Goal: Task Accomplishment & Management: Use online tool/utility

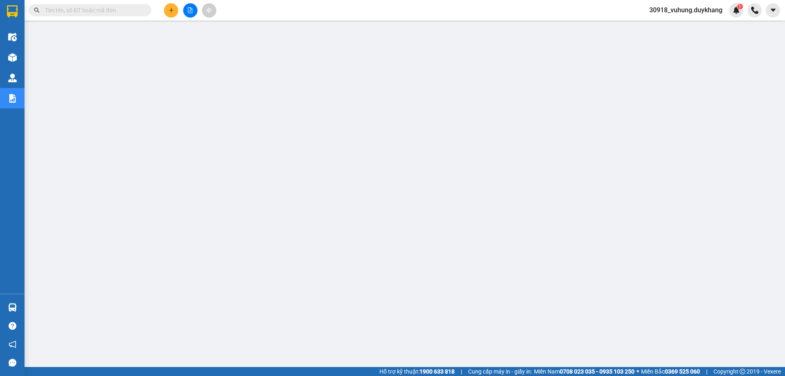
click at [200, 11] on div at bounding box center [190, 10] width 61 height 14
click at [193, 11] on icon "file-add" at bounding box center [190, 10] width 6 height 6
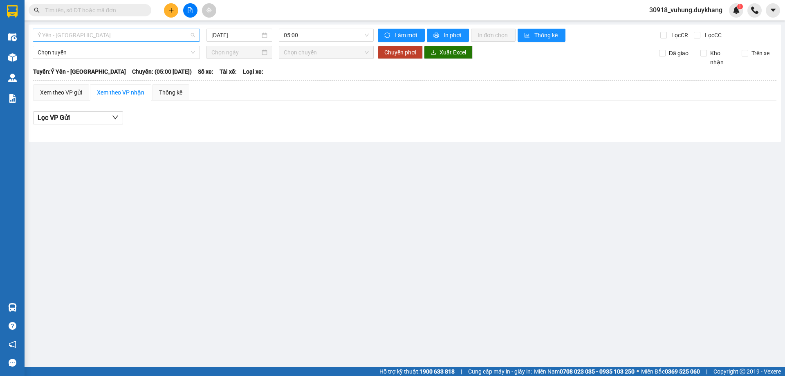
click at [113, 40] on span "Ý Yên - [GEOGRAPHIC_DATA]" at bounding box center [116, 35] width 157 height 12
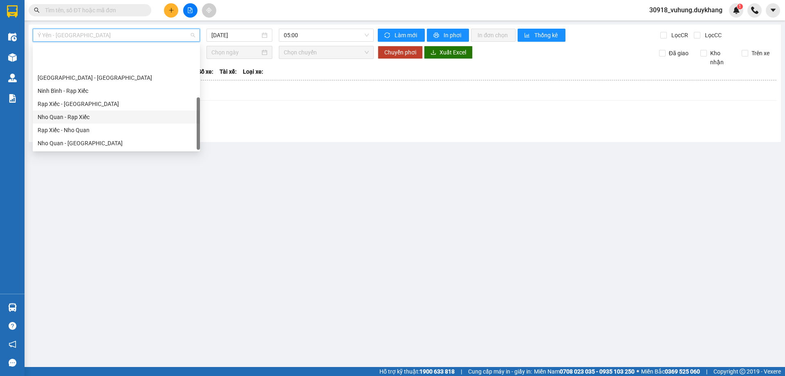
scroll to position [39, 0]
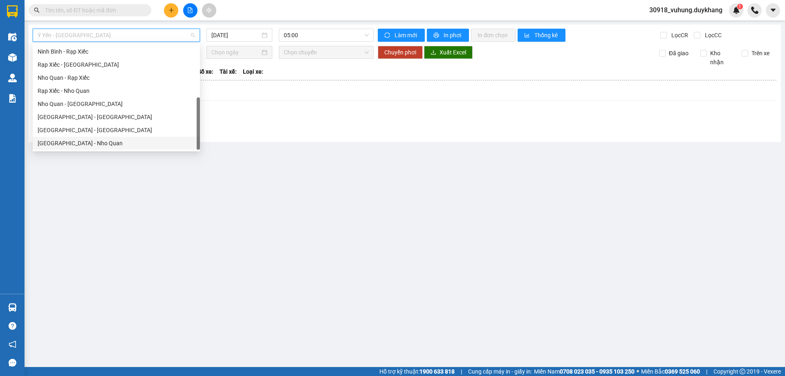
click at [84, 142] on div "[GEOGRAPHIC_DATA] - Nho Quan" at bounding box center [116, 143] width 157 height 9
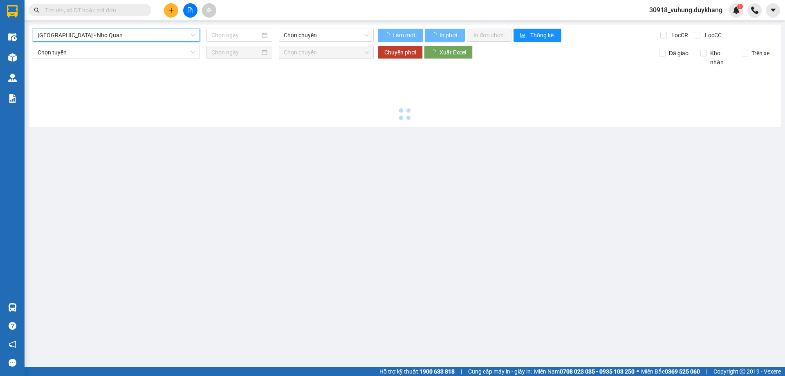
type input "[DATE]"
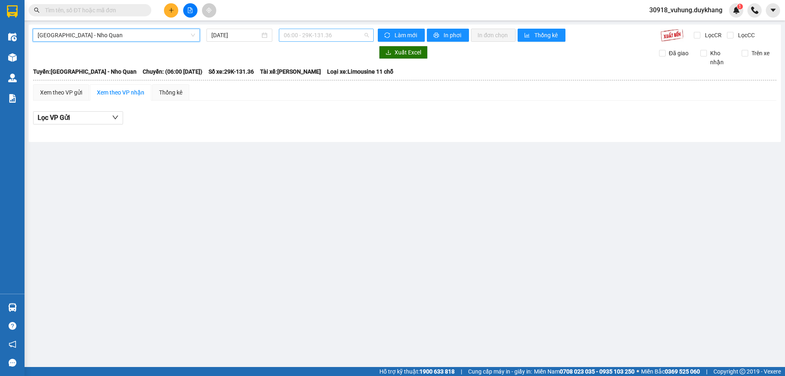
click at [304, 34] on span "06:00 - 29K-131.36" at bounding box center [326, 35] width 85 height 12
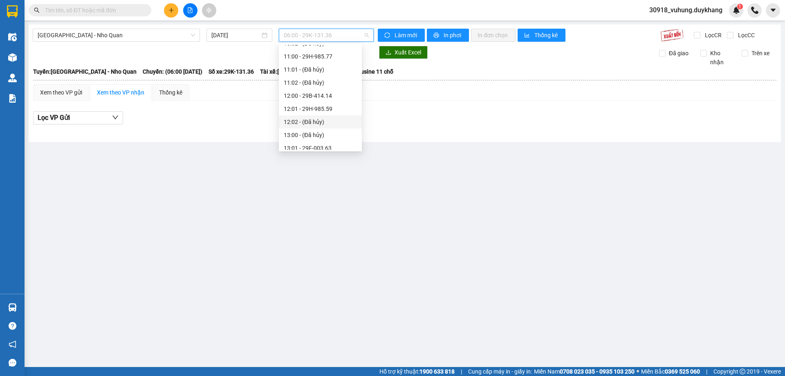
scroll to position [286, 0]
click at [313, 143] on div "15:00 - 29K-133.37" at bounding box center [320, 144] width 73 height 9
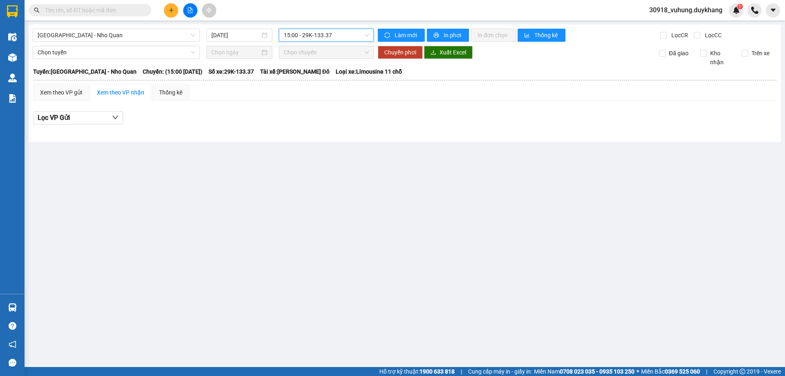
click at [321, 38] on span "15:00 - 29K-133.37" at bounding box center [326, 35] width 85 height 12
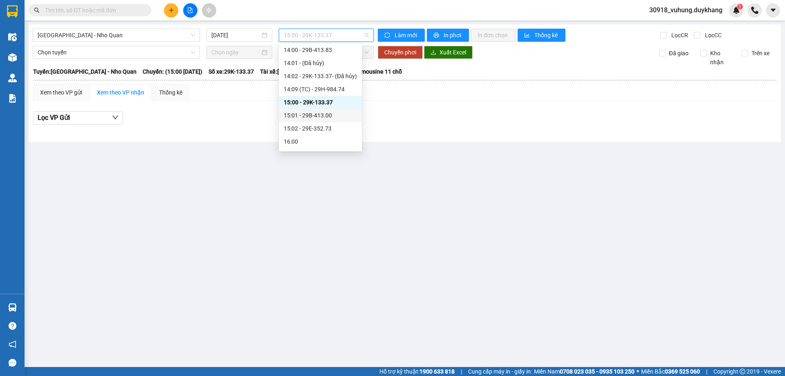
scroll to position [370, 0]
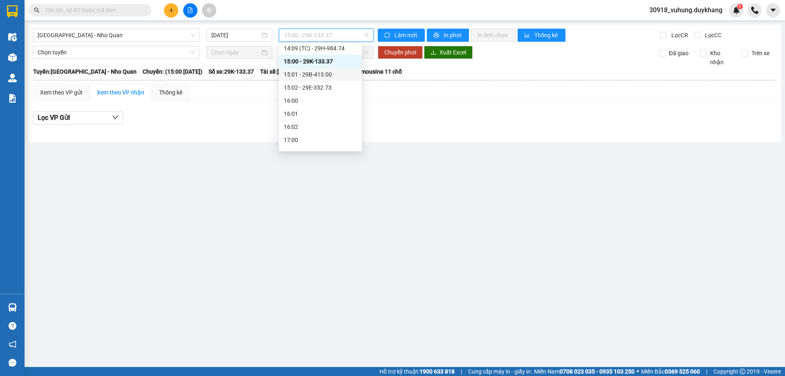
click at [321, 78] on div "15:01 - 29B-413.00" at bounding box center [320, 74] width 73 height 9
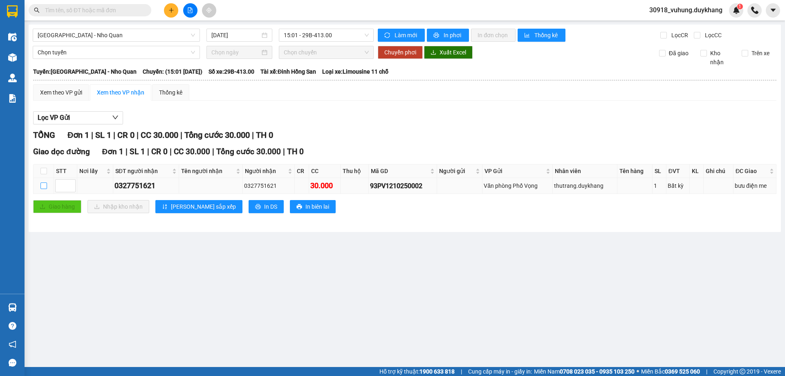
click at [43, 182] on label at bounding box center [43, 185] width 7 height 9
click at [61, 94] on div "Xem theo VP gửi" at bounding box center [61, 92] width 42 height 9
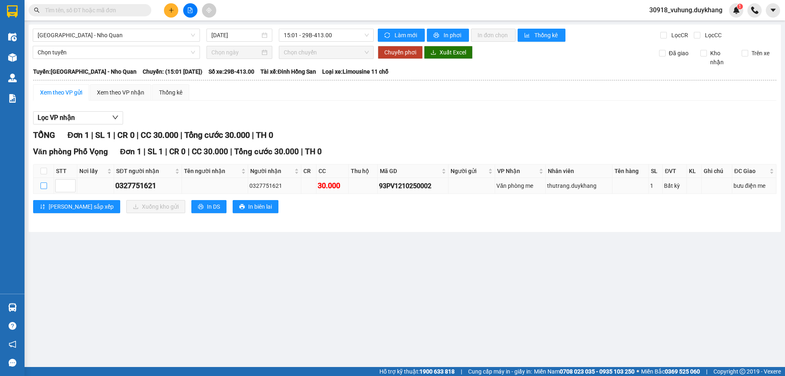
click at [43, 189] on input "checkbox" at bounding box center [43, 185] width 7 height 7
checkbox input "true"
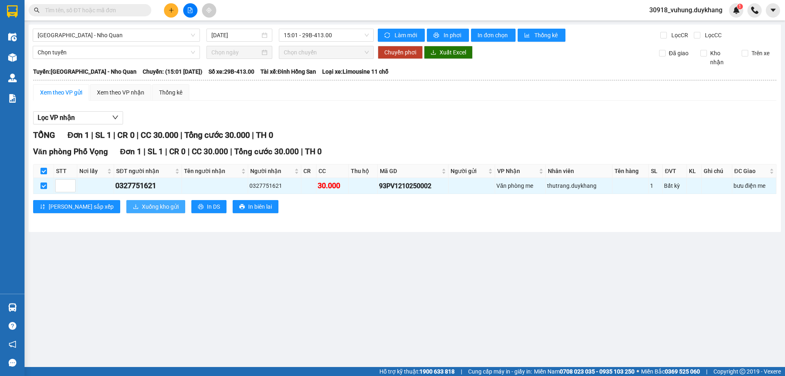
click at [142, 206] on span "Xuống kho gửi" at bounding box center [160, 206] width 37 height 9
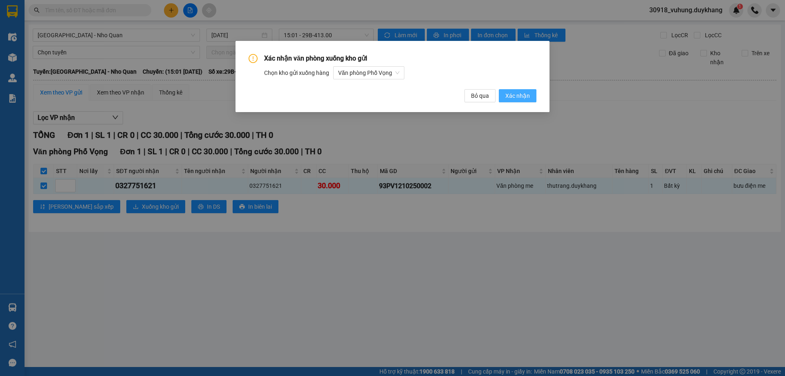
click at [509, 99] on span "Xác nhận" at bounding box center [518, 95] width 25 height 9
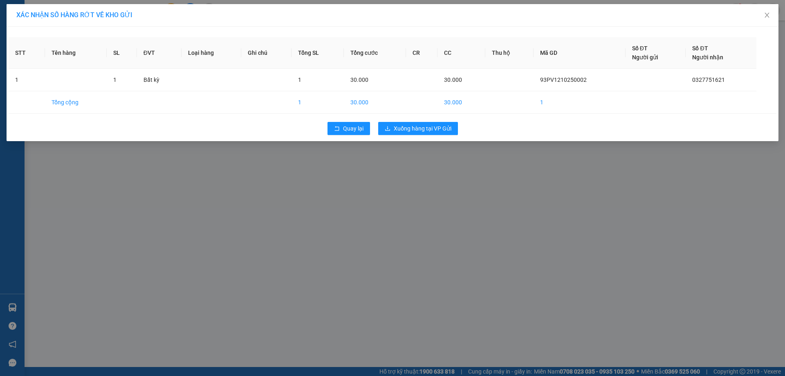
click at [409, 120] on div "Quay lại Xuống hàng tại VP Gửi" at bounding box center [393, 128] width 768 height 21
click at [406, 131] on span "Xuống hàng tại VP Gửi" at bounding box center [423, 128] width 58 height 9
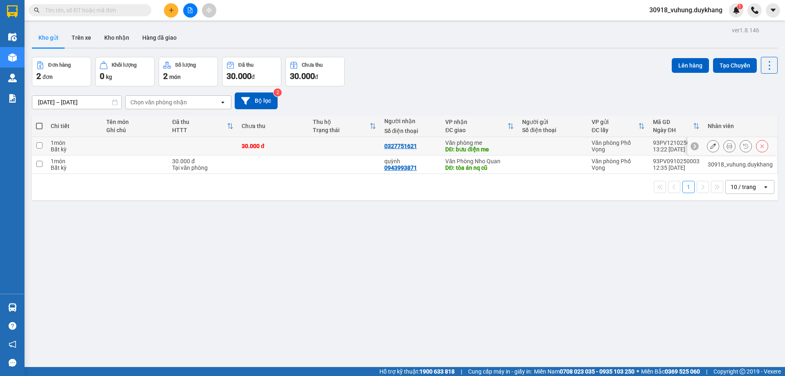
click at [39, 146] on input "checkbox" at bounding box center [39, 145] width 6 height 6
checkbox input "true"
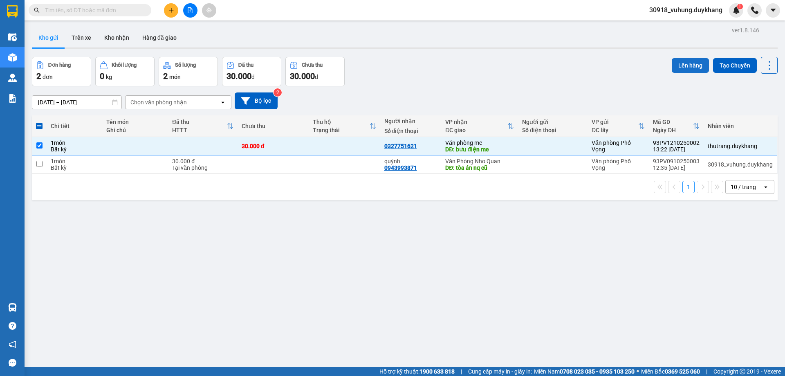
click at [675, 69] on button "Lên hàng" at bounding box center [690, 65] width 37 height 15
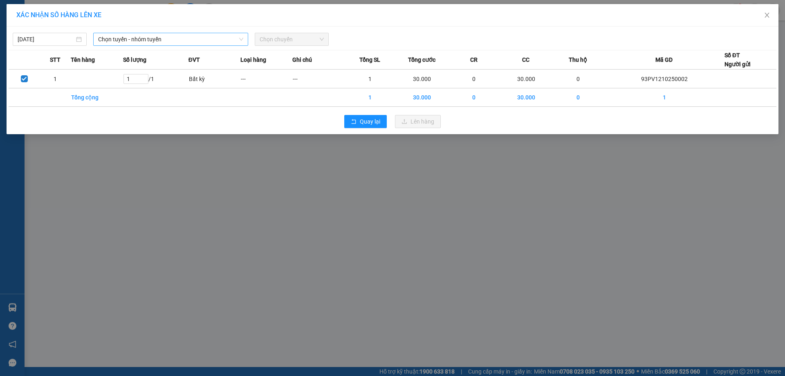
click at [140, 41] on span "Chọn tuyến - nhóm tuyến" at bounding box center [170, 39] width 145 height 12
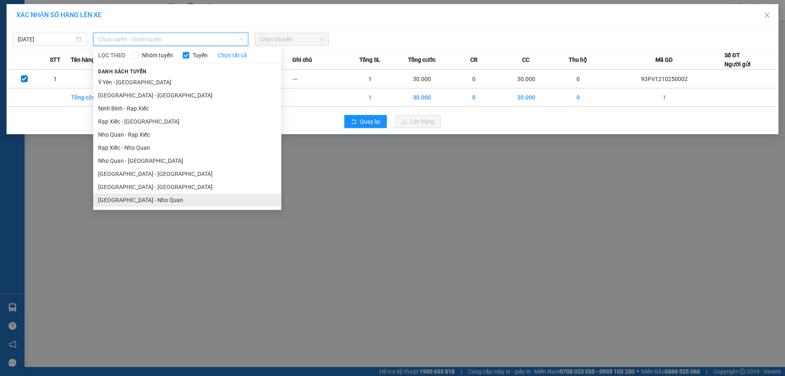
click at [135, 200] on li "[GEOGRAPHIC_DATA] - Nho Quan" at bounding box center [187, 199] width 188 height 13
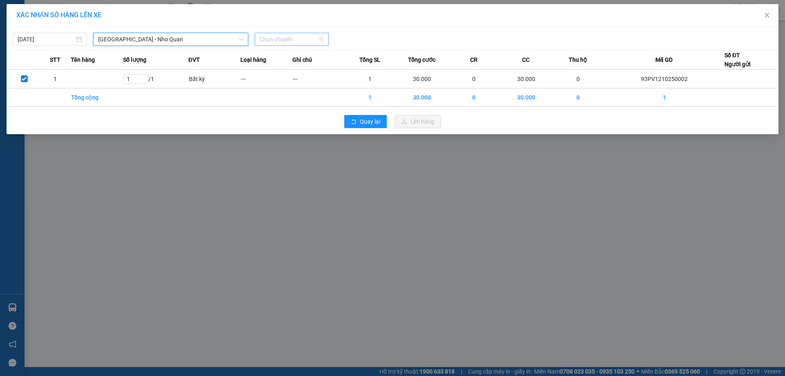
click at [265, 43] on span "Chọn chuyến" at bounding box center [292, 39] width 64 height 12
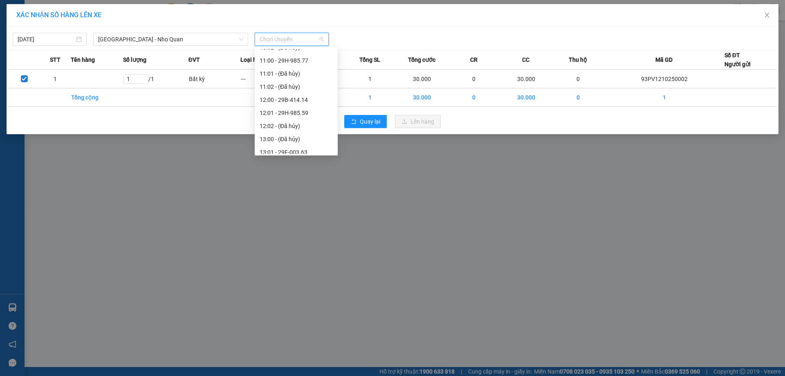
scroll to position [245, 0]
click at [290, 140] on div "14:00 - 29B-413.83" at bounding box center [296, 137] width 73 height 9
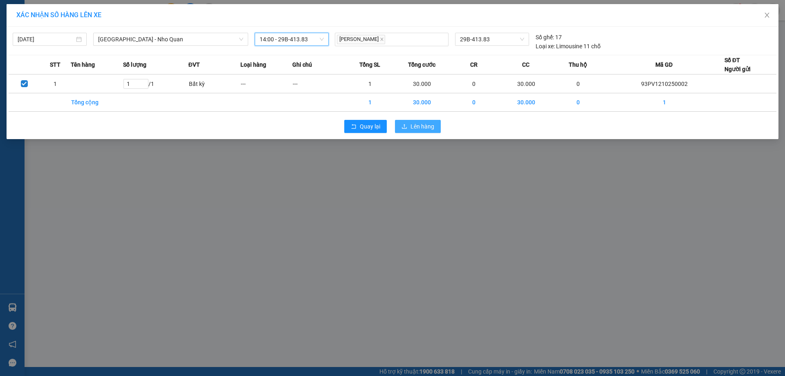
click at [409, 121] on button "Lên hàng" at bounding box center [418, 126] width 46 height 13
